Goal: Task Accomplishment & Management: Complete application form

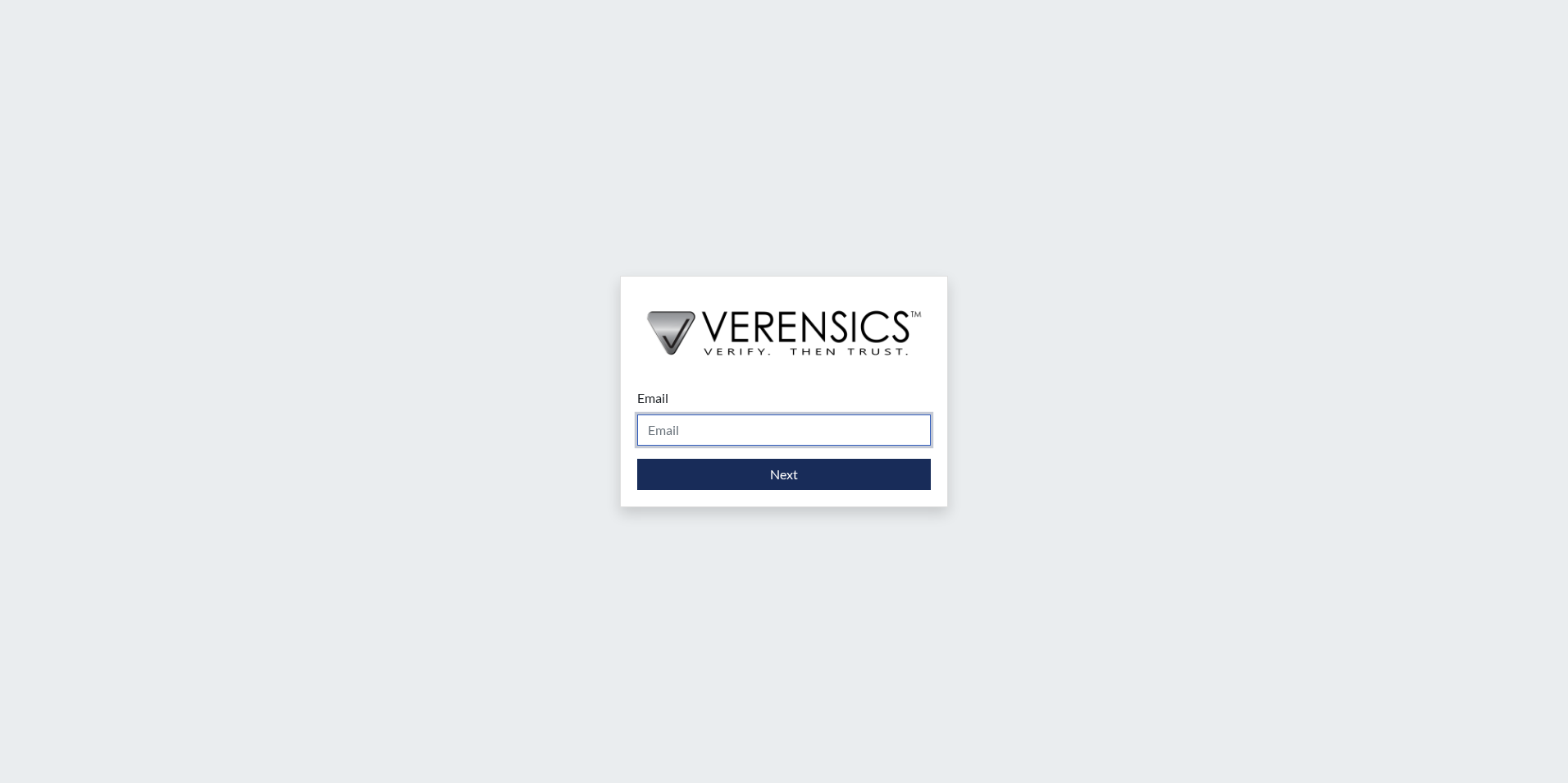
click at [676, 429] on input "Email" at bounding box center [784, 429] width 294 height 31
type input "[PERSON_NAME][EMAIL_ADDRESS][PERSON_NAME][DOMAIN_NAME]"
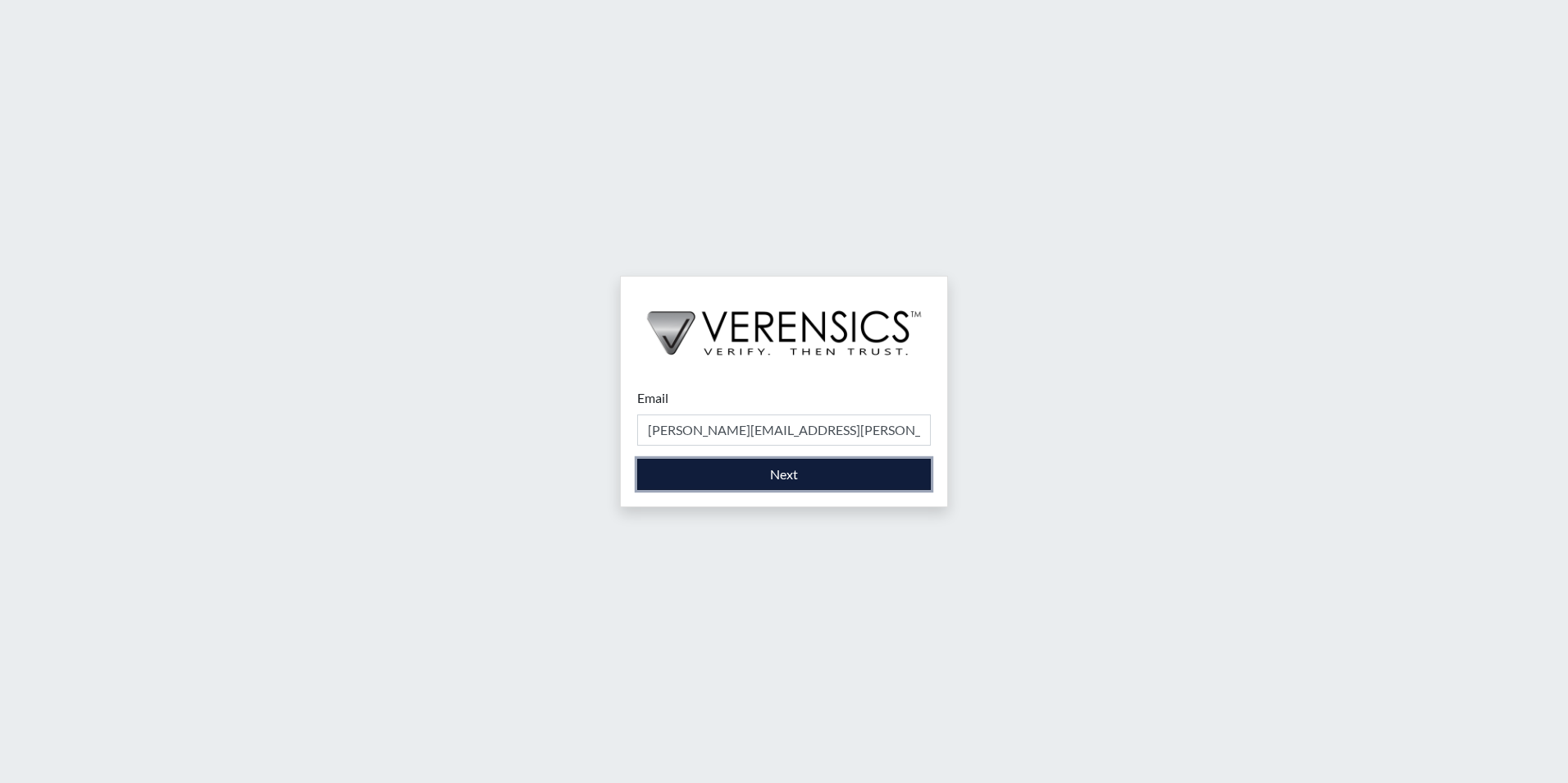
click at [717, 488] on button "Next" at bounding box center [784, 474] width 294 height 31
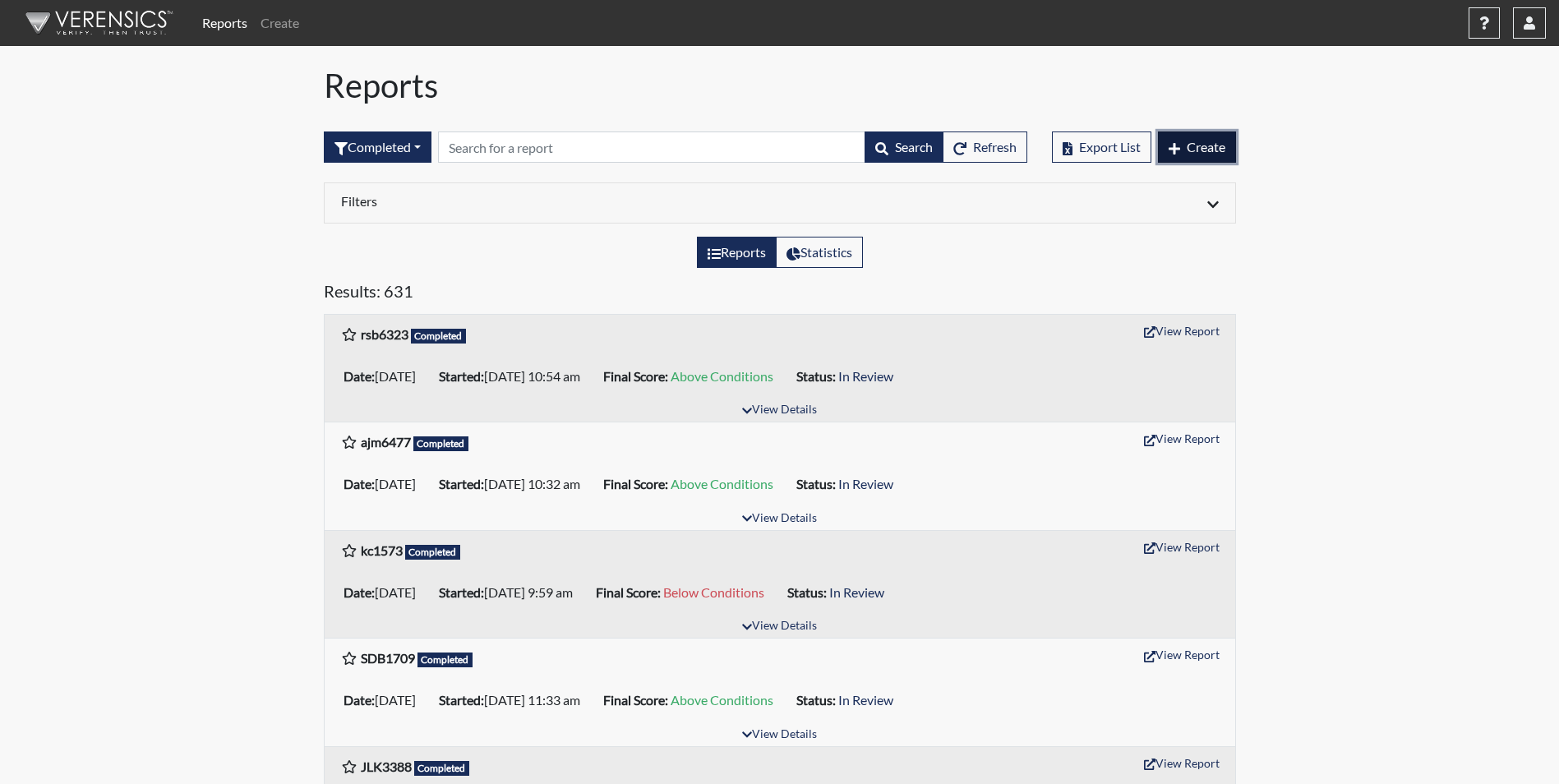
click at [1200, 147] on span "Create" at bounding box center [1206, 146] width 38 height 15
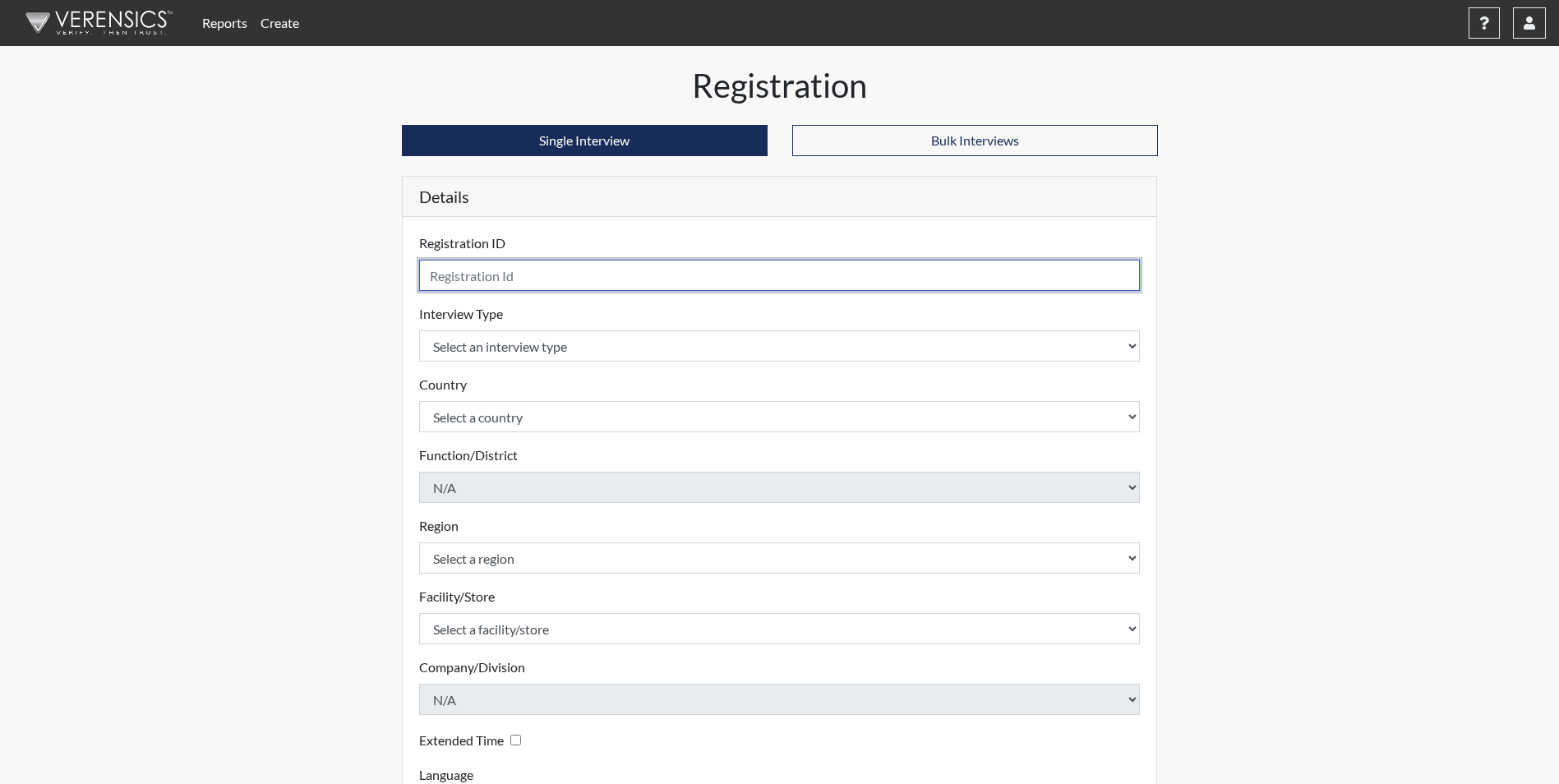
click at [504, 269] on input "text" at bounding box center [780, 275] width 721 height 32
drag, startPoint x: 630, startPoint y: 269, endPoint x: 656, endPoint y: 273, distance: 26.3
click at [639, 272] on input "text" at bounding box center [780, 275] width 721 height 32
type input "chf9802"
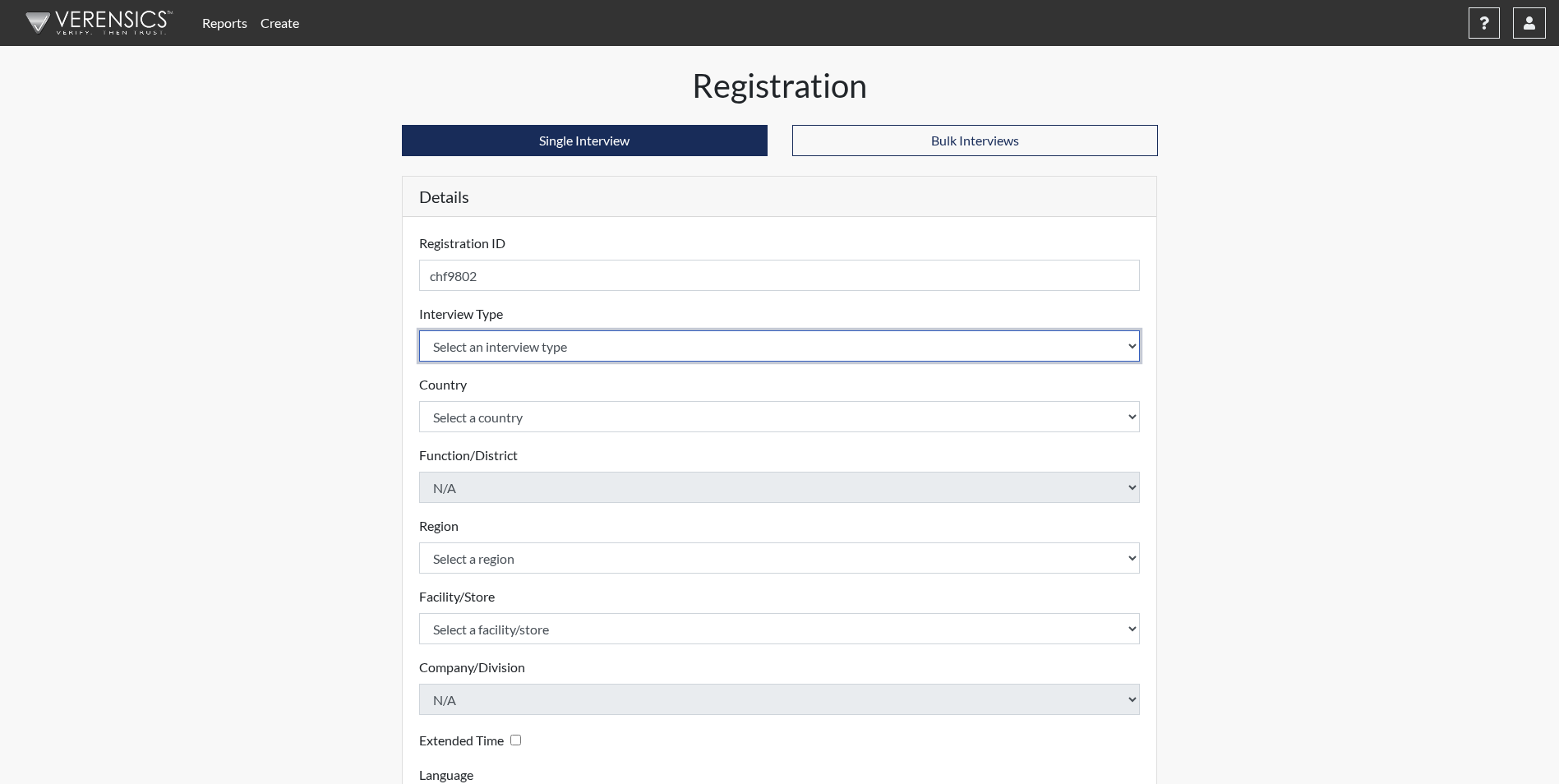
click at [1124, 348] on select "Select an interview type Corrections Pre-Employment" at bounding box center [780, 346] width 721 height 32
select select "ff733e93-e1bf-11ea-9c9f-0eff0cf7eb8f"
click at [419, 330] on select "Select an interview type Corrections Pre-Employment" at bounding box center [780, 346] width 721 height 32
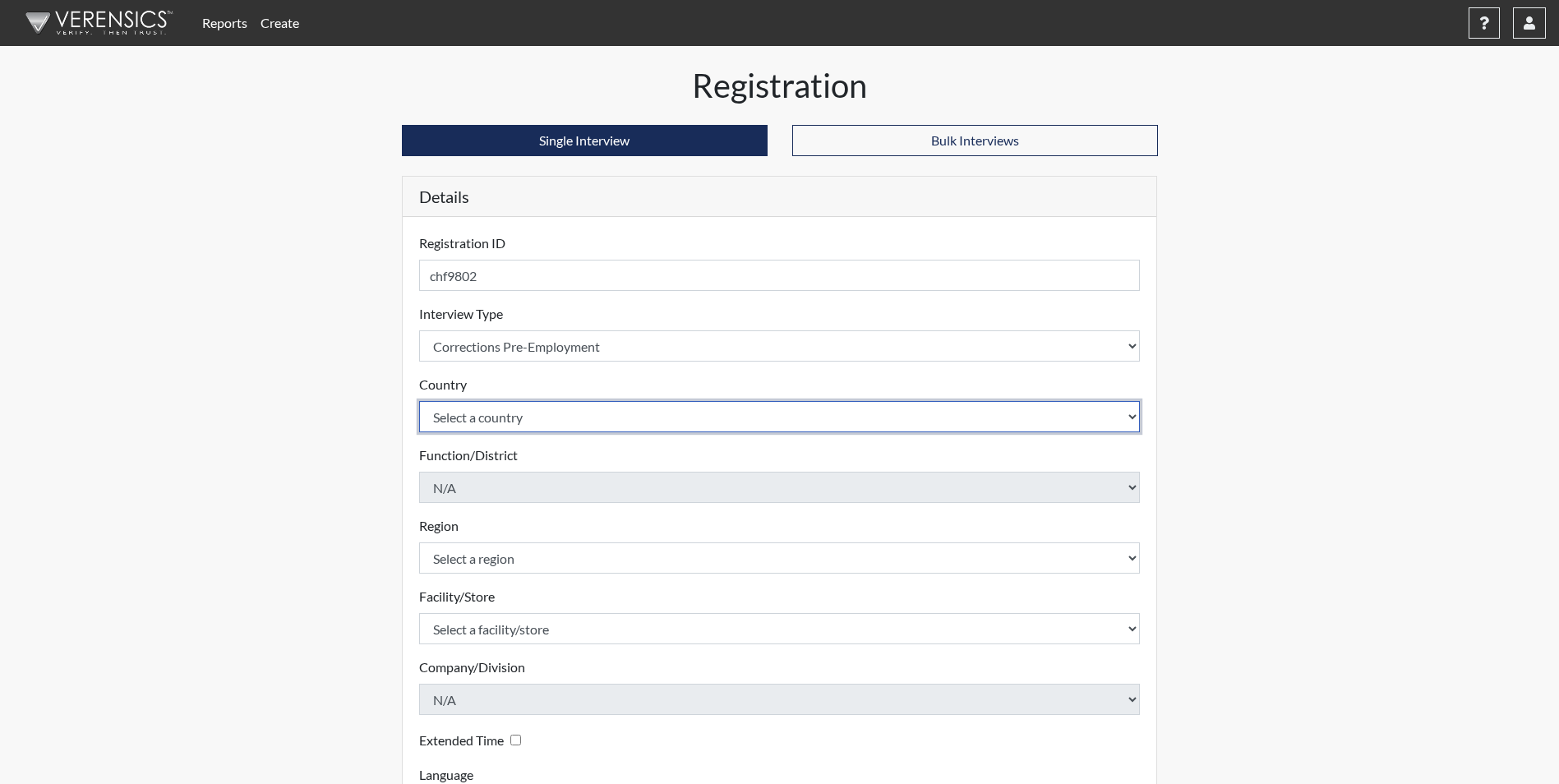
click at [573, 412] on select "Select a country [GEOGRAPHIC_DATA] [GEOGRAPHIC_DATA]" at bounding box center [780, 416] width 721 height 32
select select "united-states-of-[GEOGRAPHIC_DATA]"
click at [419, 401] on select "Select a country [GEOGRAPHIC_DATA] [GEOGRAPHIC_DATA]" at bounding box center [780, 416] width 721 height 32
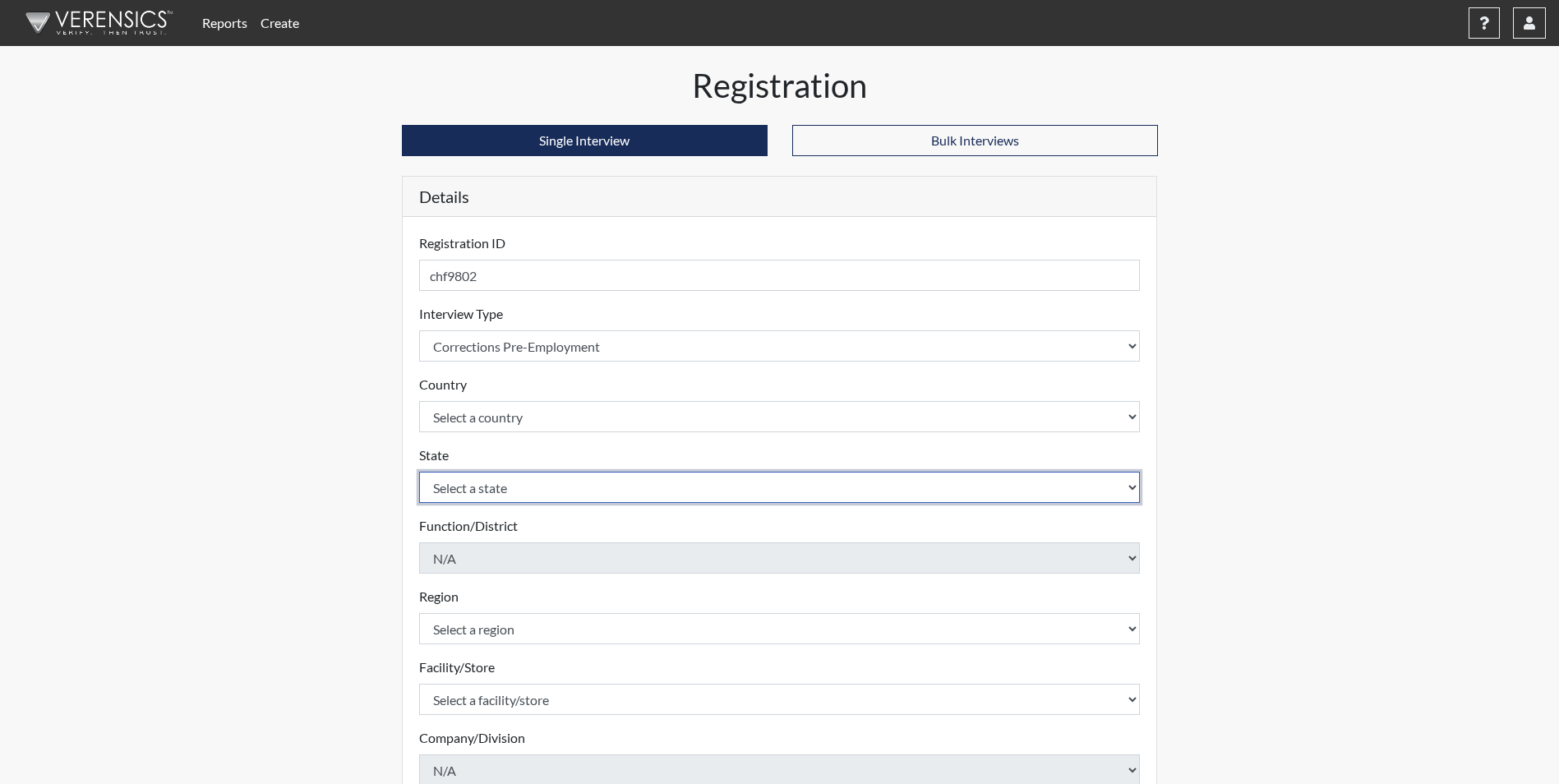
click at [545, 487] on select "Select a state [US_STATE] [US_STATE] [US_STATE] [US_STATE] [US_STATE] [US_STATE…" at bounding box center [780, 487] width 721 height 32
select select "GA"
click at [419, 472] on select "Select a state [US_STATE] [US_STATE] [US_STATE] [US_STATE] [US_STATE] [US_STATE…" at bounding box center [780, 487] width 721 height 32
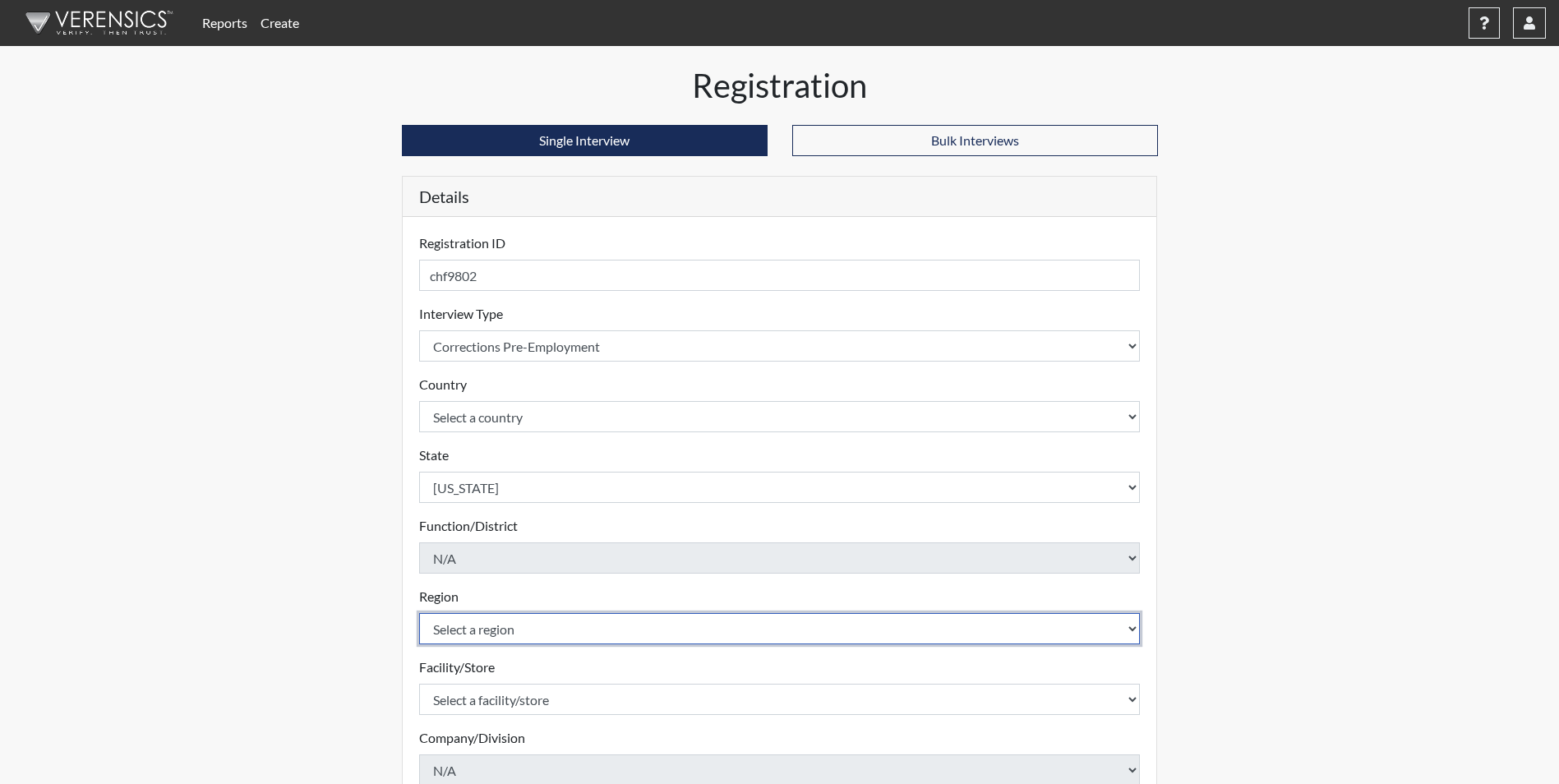
click at [539, 628] on select "Select a region [GEOGRAPHIC_DATA]" at bounding box center [780, 628] width 721 height 32
select select "51976826-f18e-4b67-8d3b-b0a0fa2f97ff"
click at [419, 613] on select "Select a region [GEOGRAPHIC_DATA]" at bounding box center [780, 628] width 721 height 32
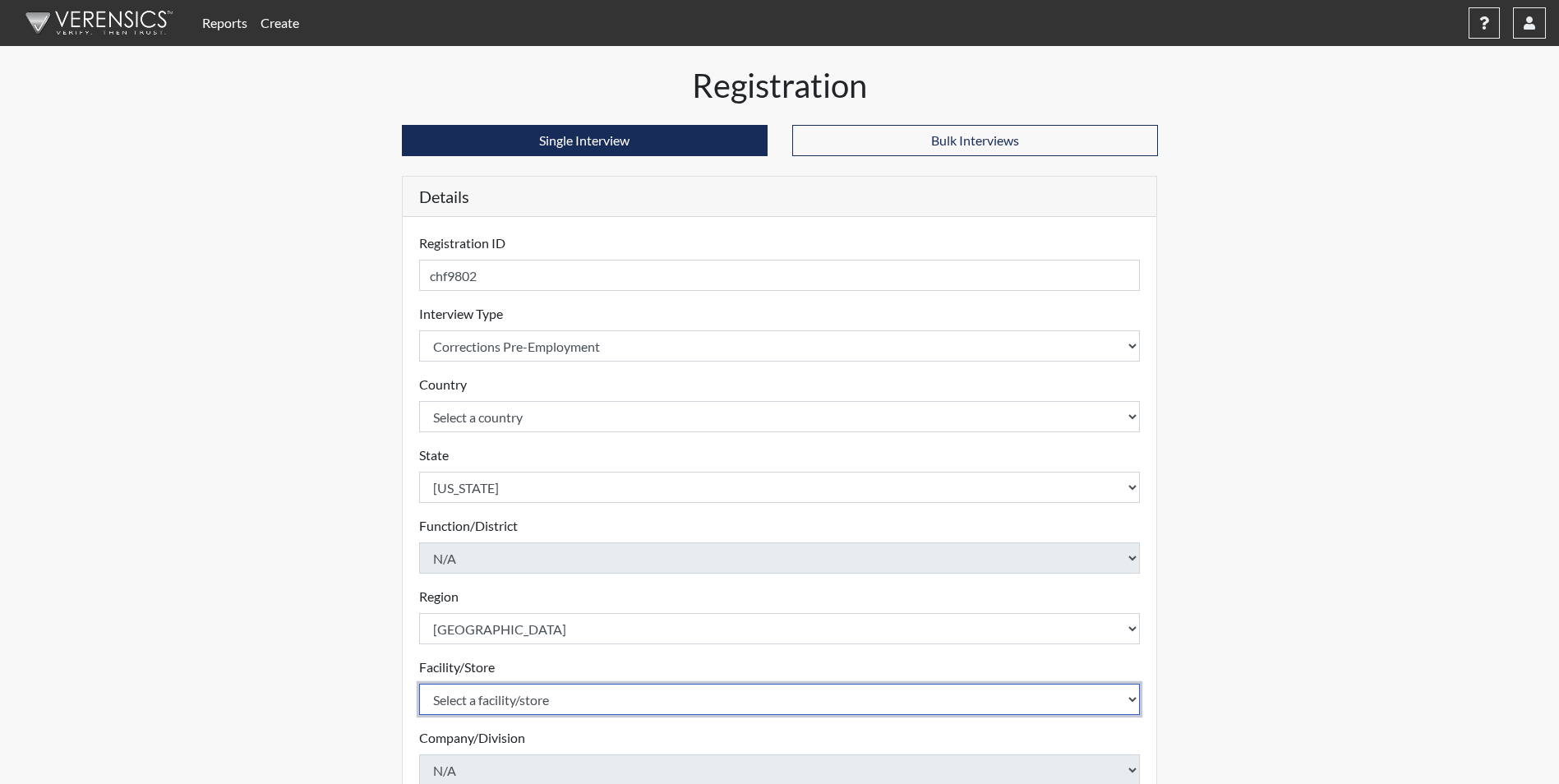
click at [534, 694] on select "Select a facility/store [PERSON_NAME] [PERSON_NAME] PSATC" at bounding box center [780, 699] width 721 height 32
select select "2bf4b575-5263-4093-9a0c-a4d6e4f1d94a"
click at [419, 684] on select "Select a facility/store [PERSON_NAME] [PERSON_NAME] PSATC" at bounding box center [780, 699] width 721 height 32
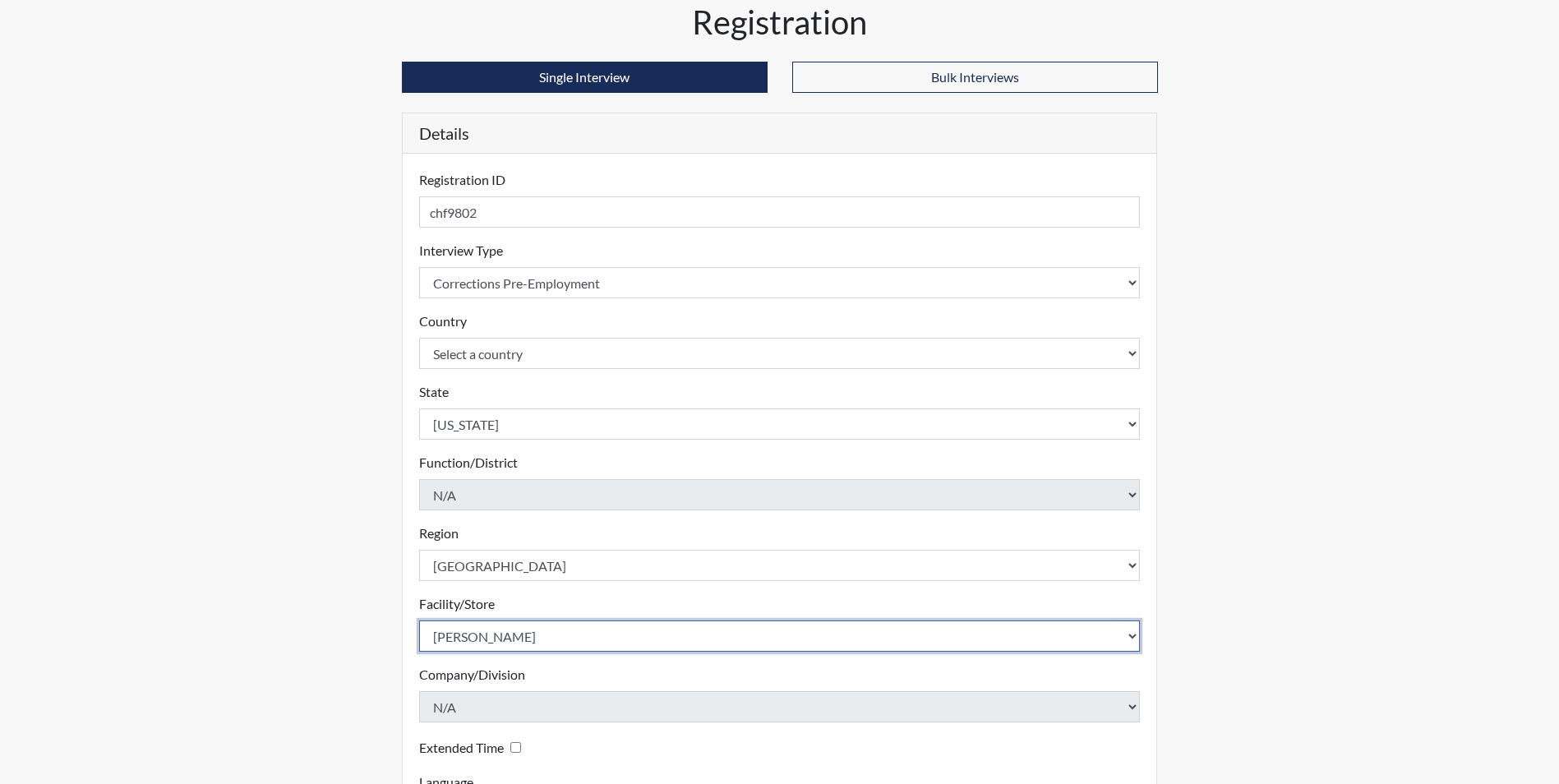
scroll to position [211, 0]
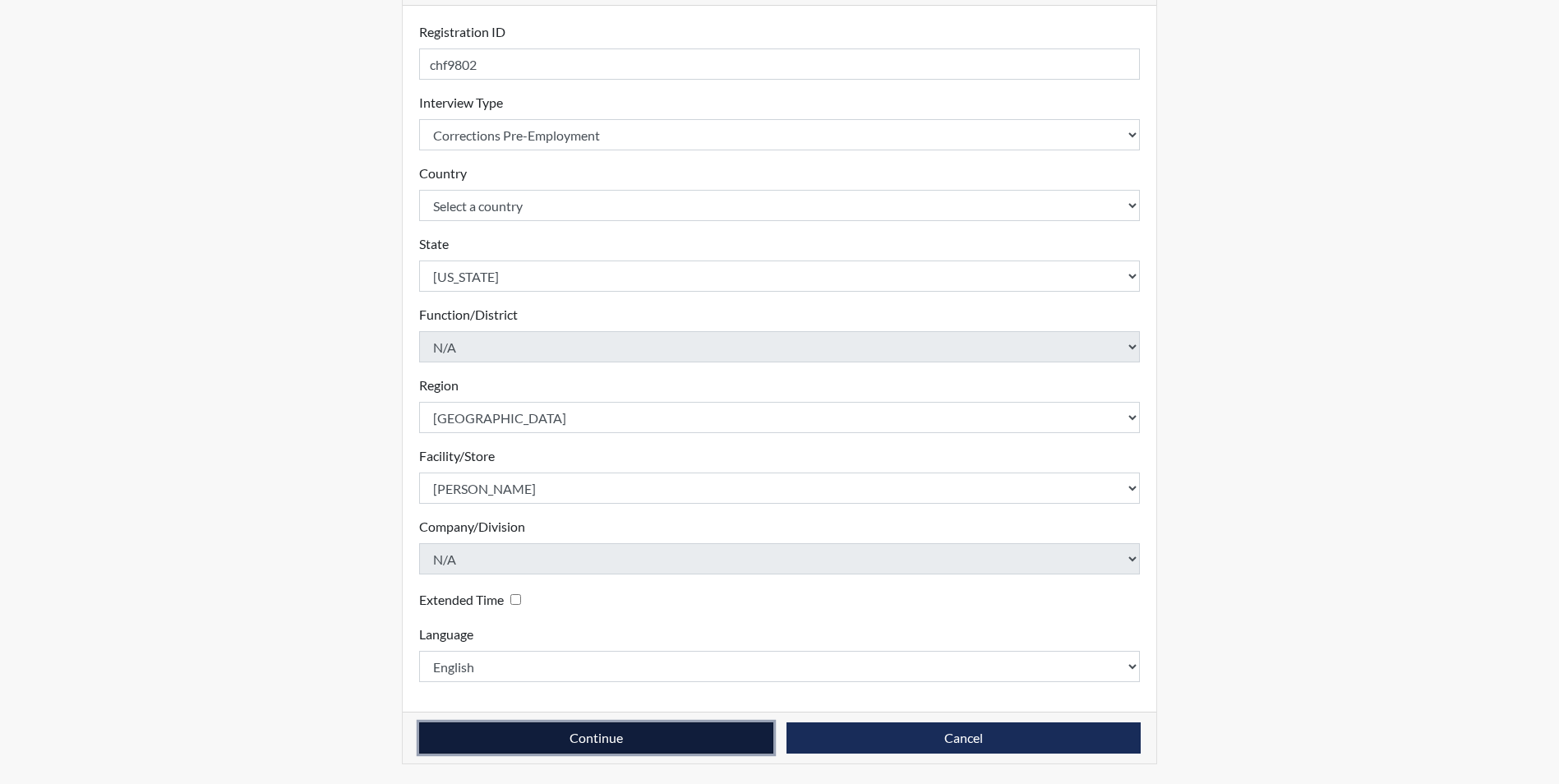
click at [570, 744] on button "Continue" at bounding box center [596, 737] width 354 height 32
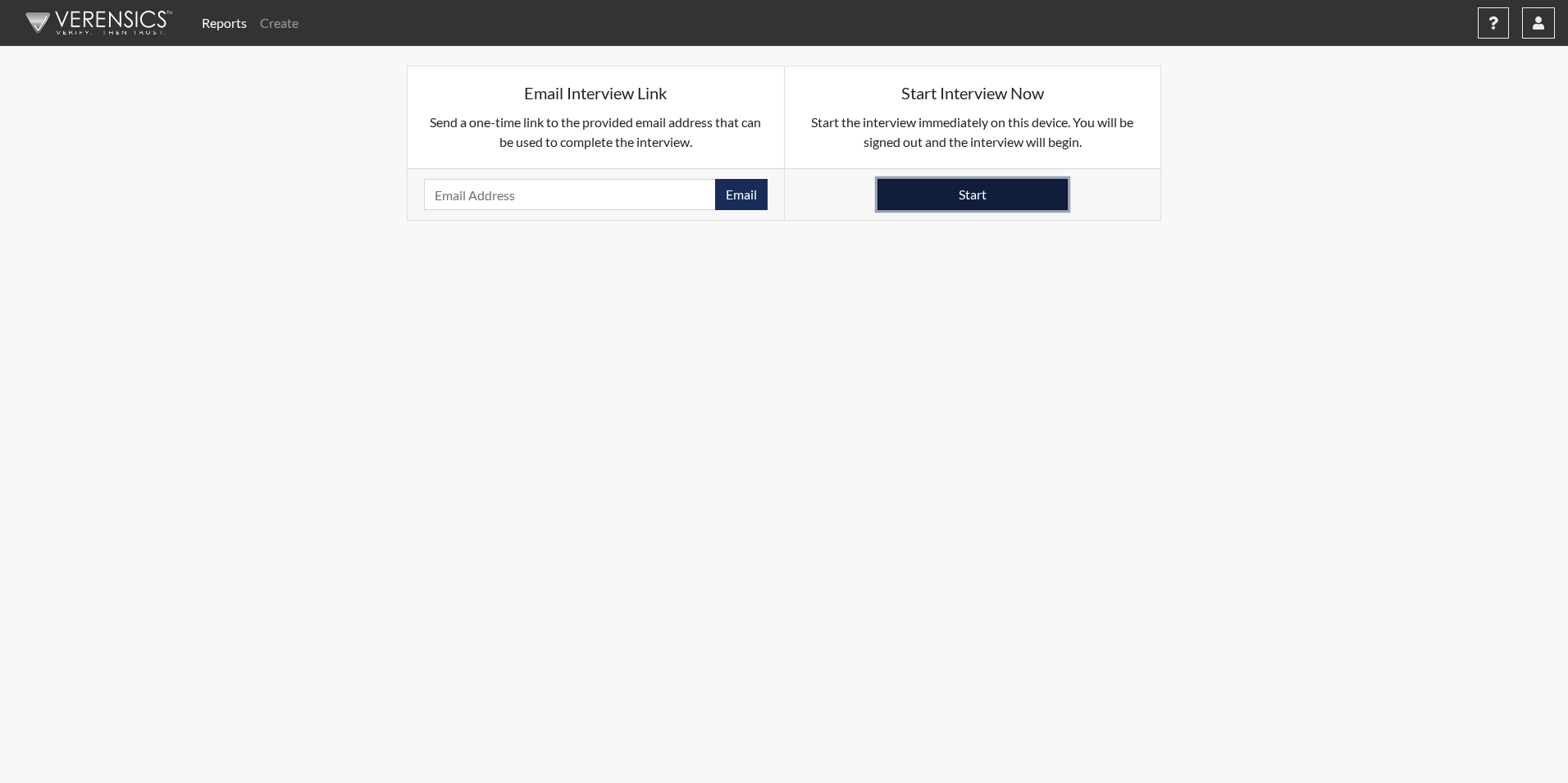
click at [998, 197] on button "Start" at bounding box center [973, 195] width 191 height 31
